Goal: Find specific page/section: Find specific page/section

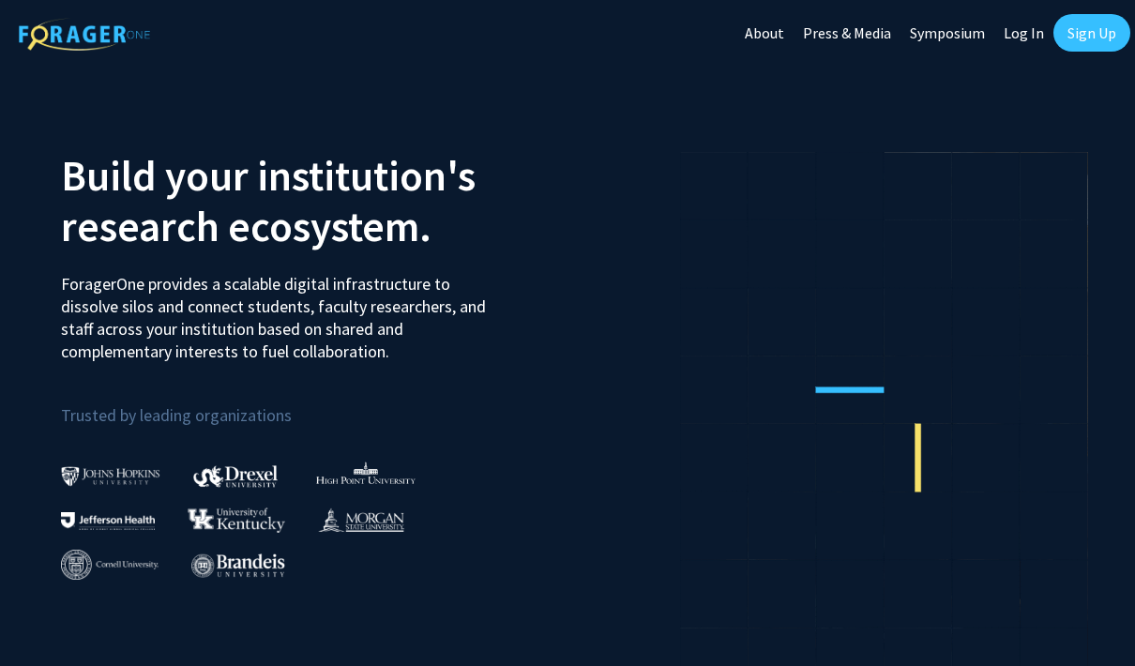
click at [1004, 40] on link "Log In" at bounding box center [1023, 33] width 59 height 66
select select
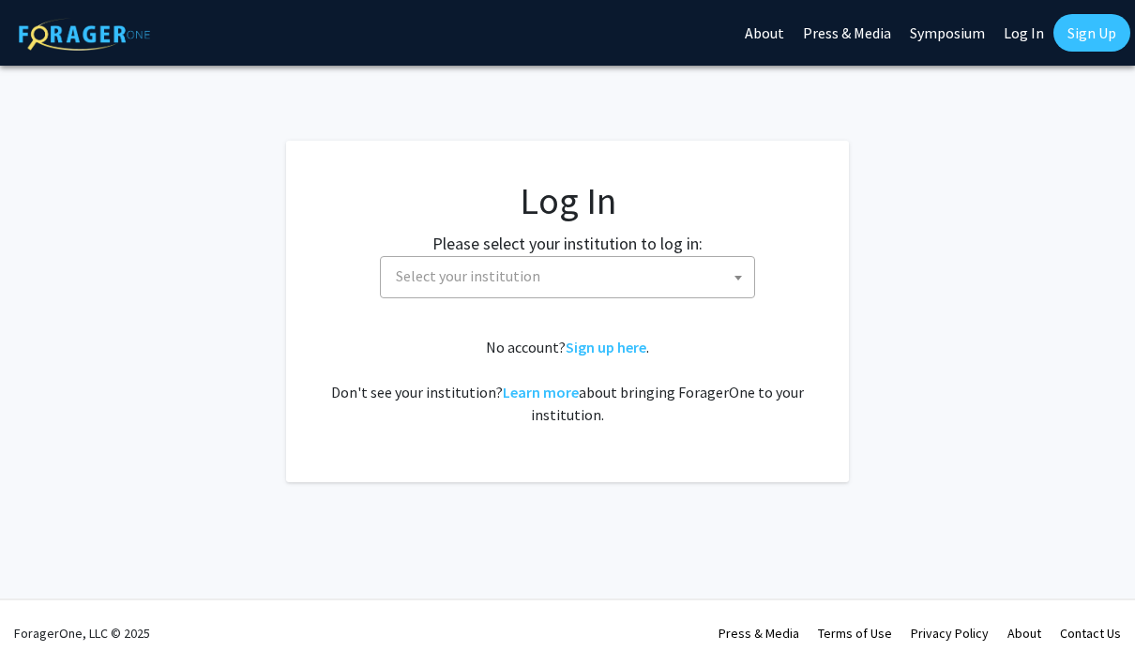
click at [681, 287] on span "Select your institution" at bounding box center [571, 276] width 366 height 38
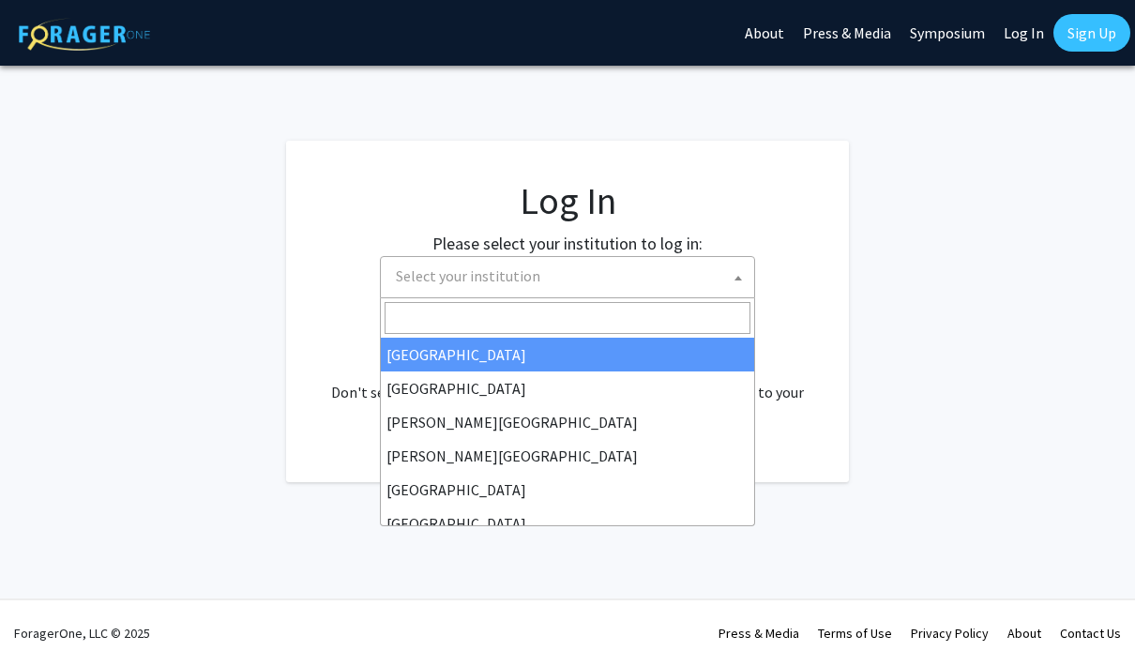
click at [681, 265] on span "Select your institution" at bounding box center [571, 276] width 366 height 38
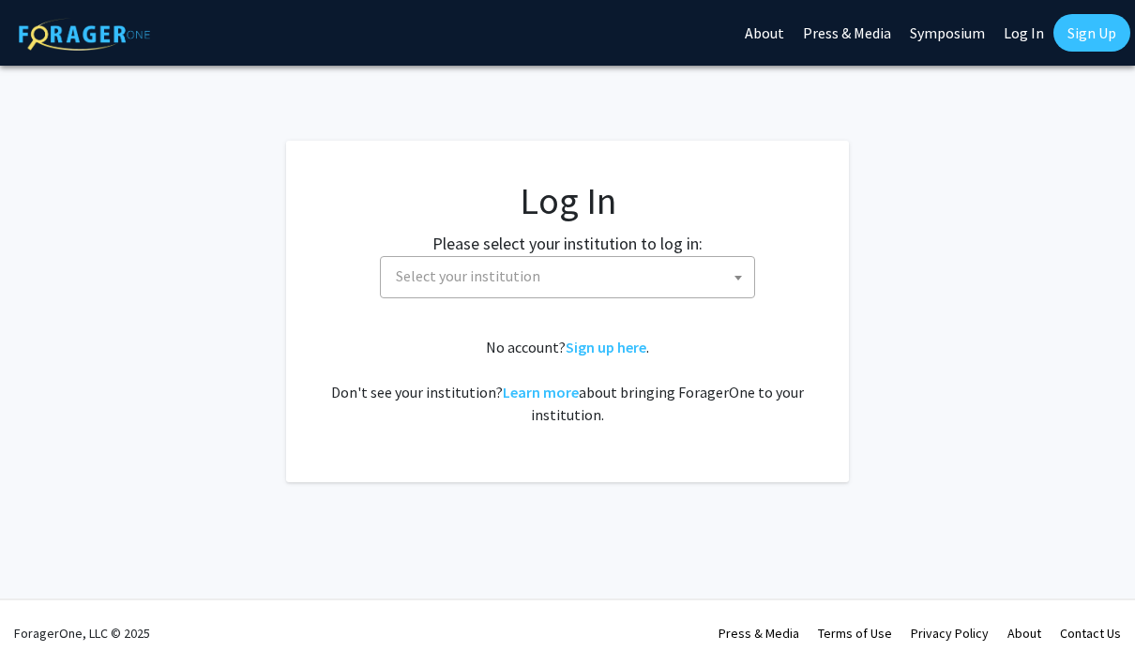
click at [703, 280] on span "Select your institution" at bounding box center [571, 276] width 366 height 38
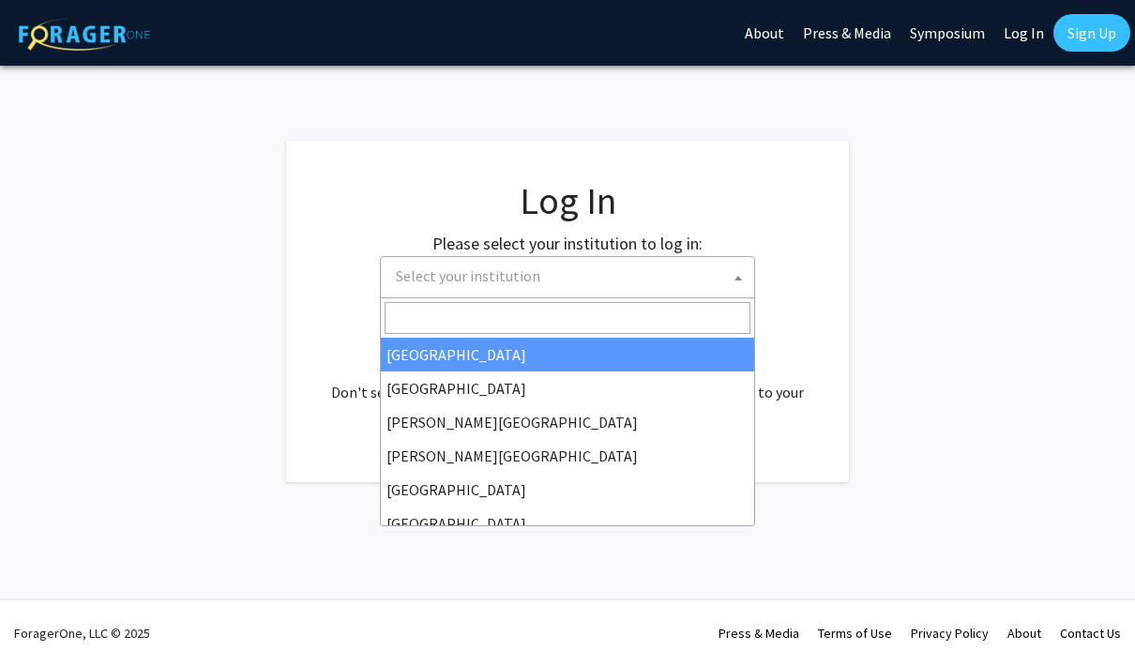
click at [638, 328] on input "Search" at bounding box center [568, 318] width 366 height 32
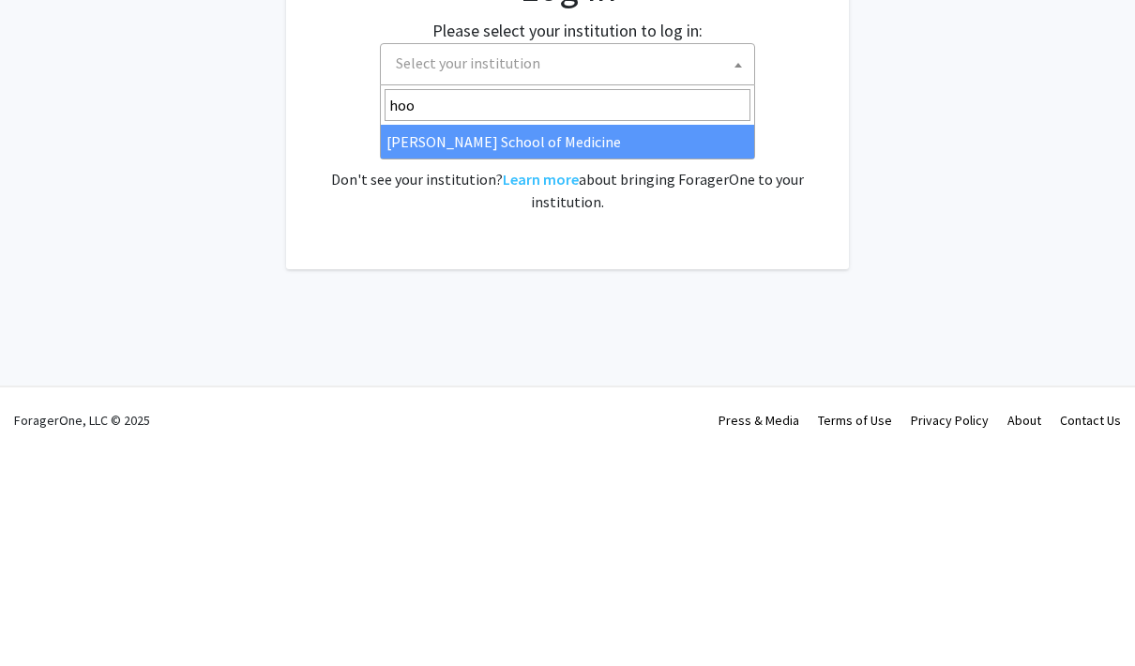
type input "ho"
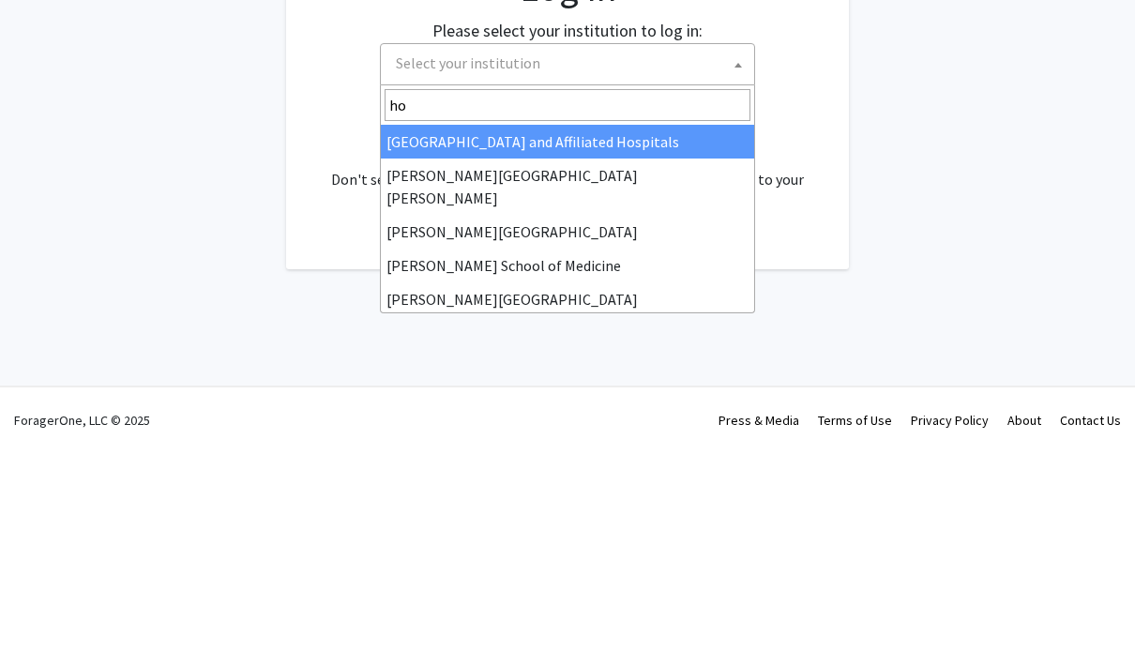
select select "1"
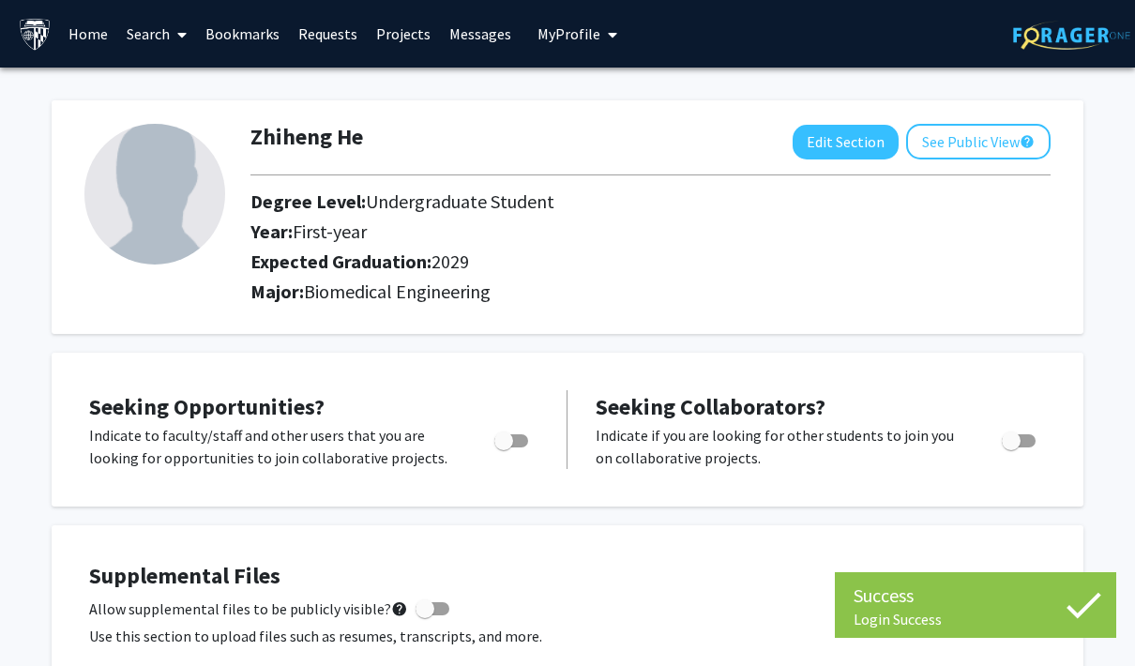
click at [154, 19] on link "Search" at bounding box center [156, 34] width 79 height 66
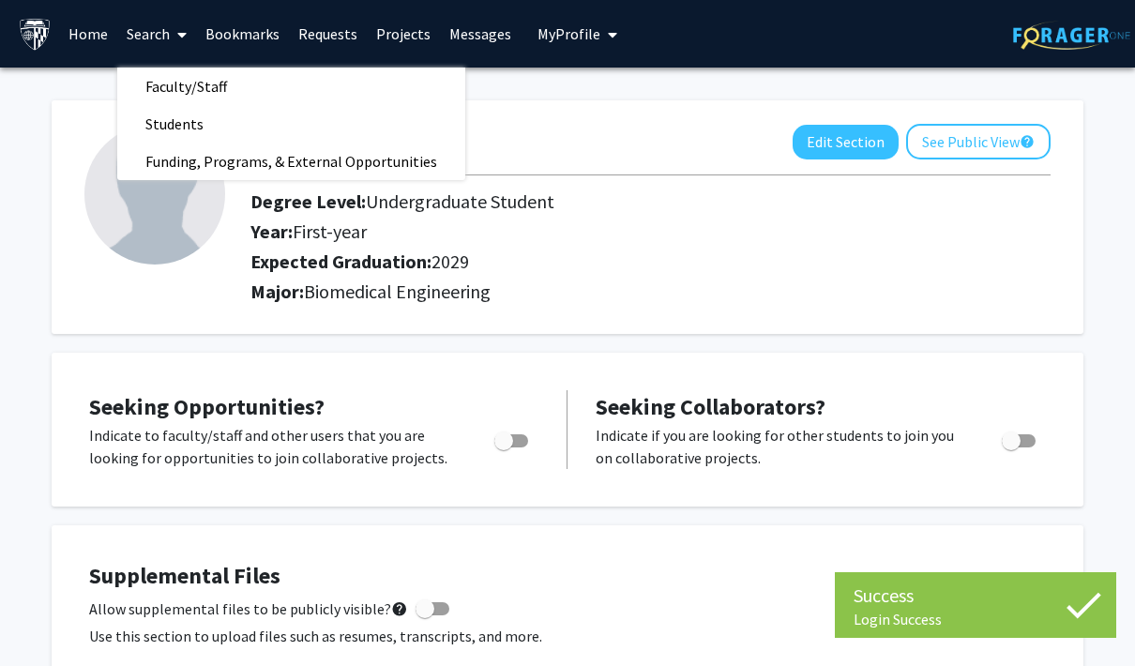
click at [263, 87] on link "Faculty/Staff" at bounding box center [291, 86] width 348 height 28
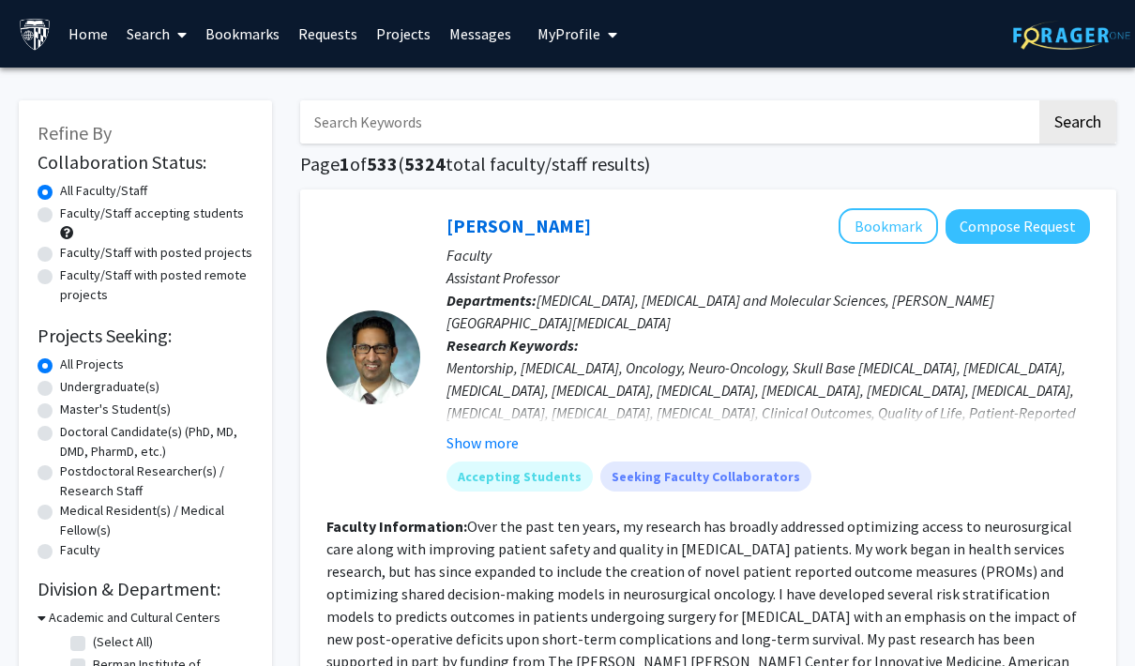
click at [663, 129] on input "Search Keywords" at bounding box center [668, 121] width 736 height 43
type input "Ingie"
click at [1077, 120] on button "Search" at bounding box center [1077, 121] width 77 height 43
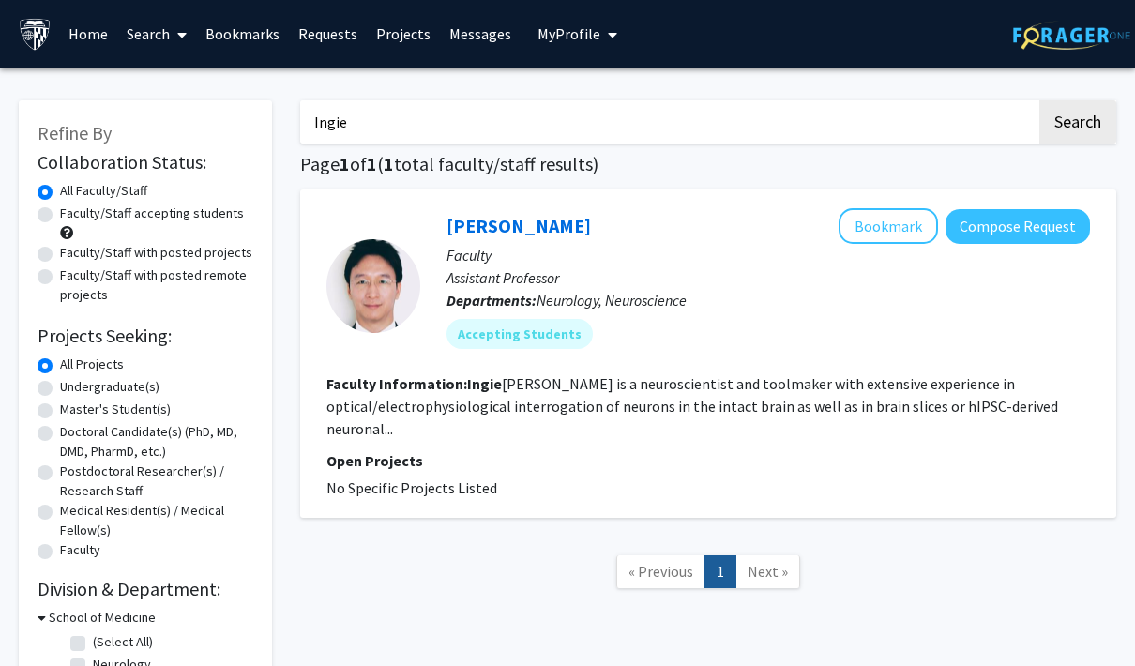
click at [468, 219] on link "Ingie Hong" at bounding box center [518, 225] width 144 height 23
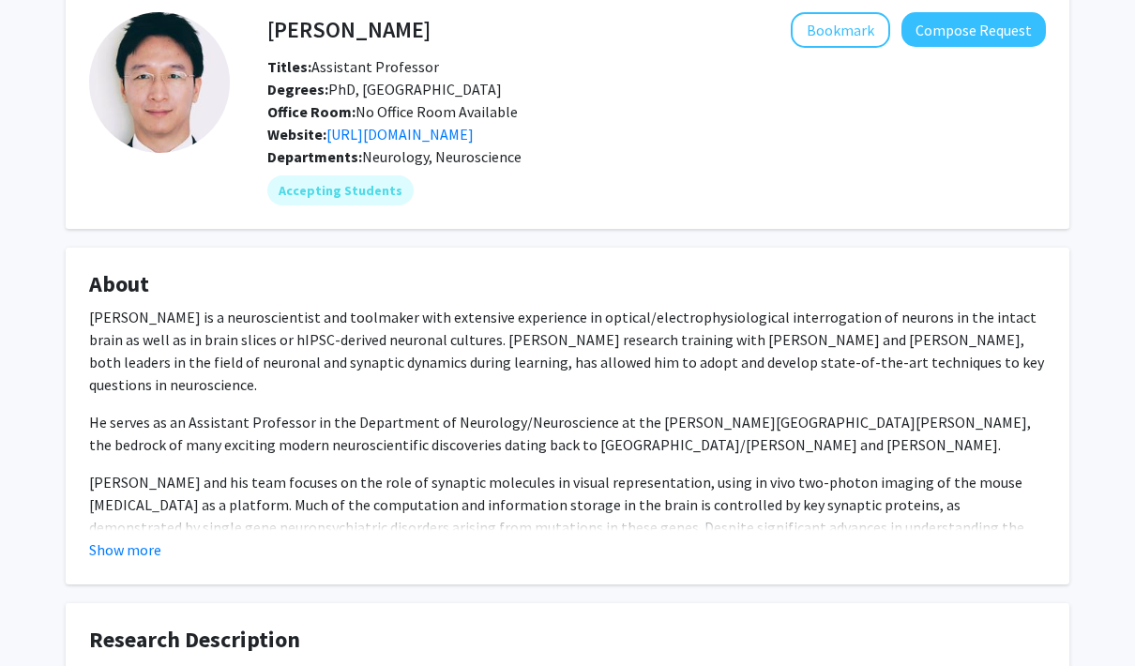
scroll to position [95, 0]
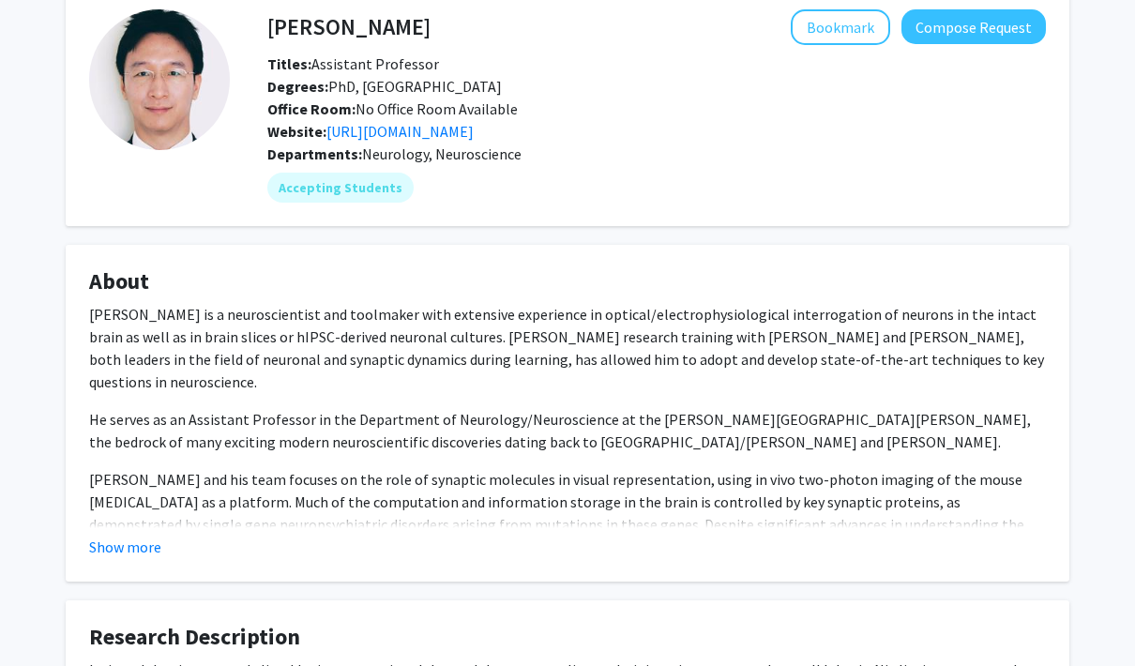
click at [140, 545] on button "Show more" at bounding box center [125, 548] width 72 height 23
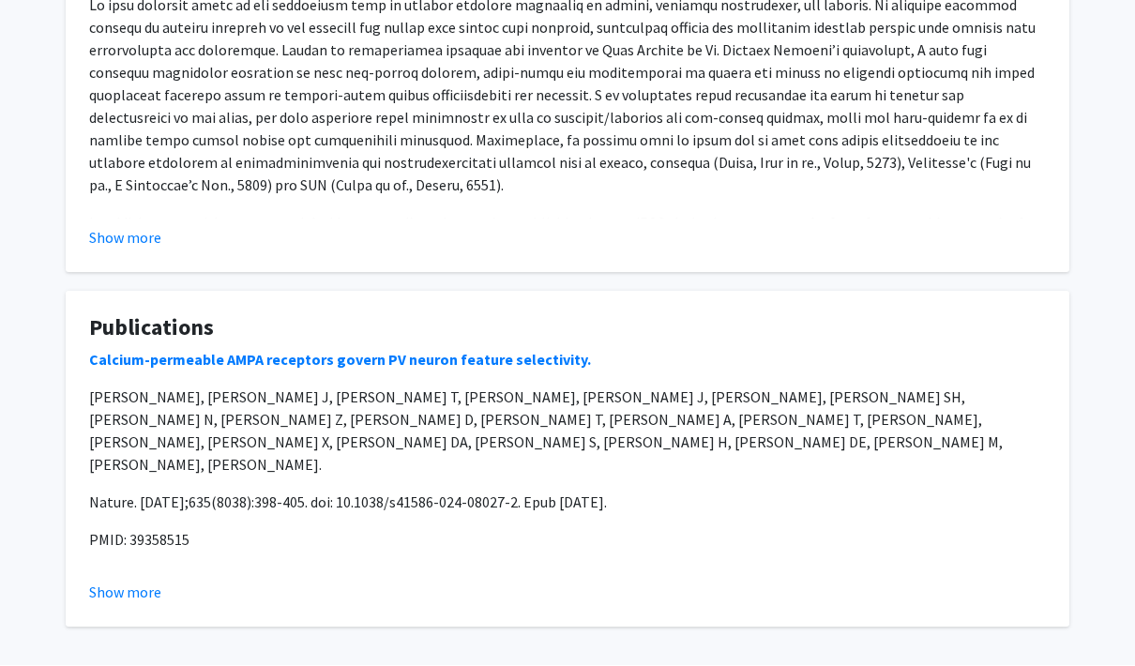
scroll to position [1007, 0]
